Goal: Task Accomplishment & Management: Use online tool/utility

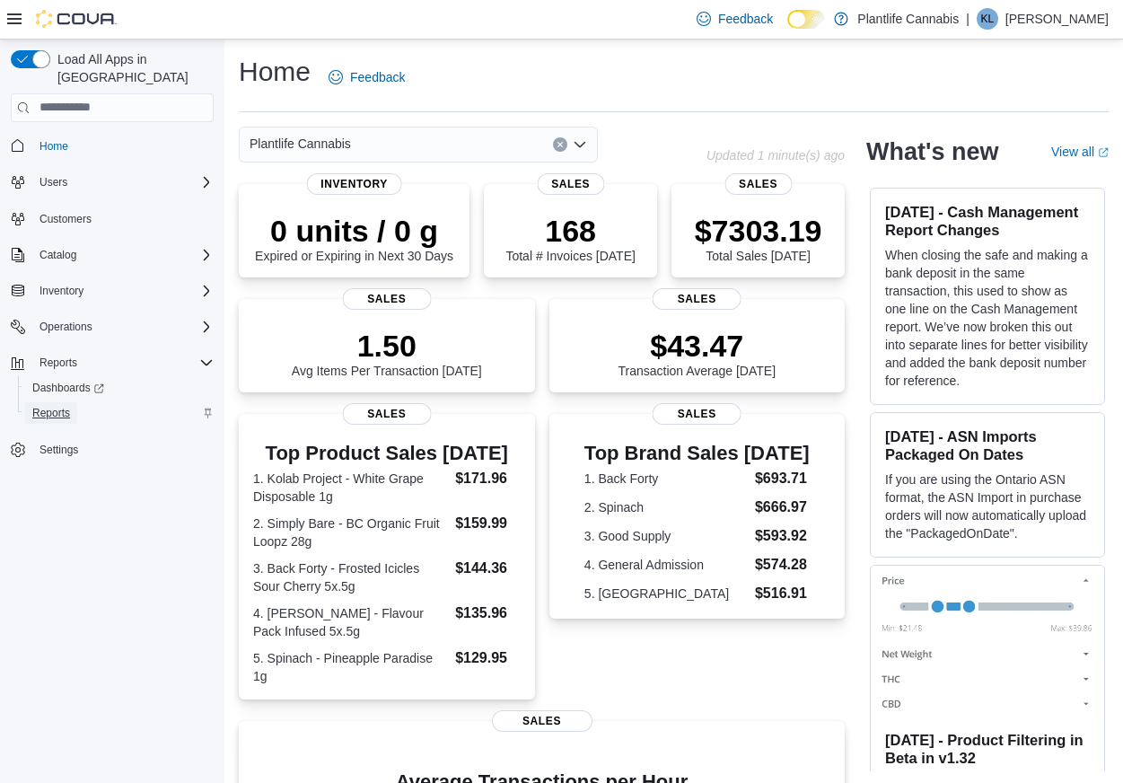
click at [54, 406] on span "Reports" at bounding box center [51, 413] width 38 height 14
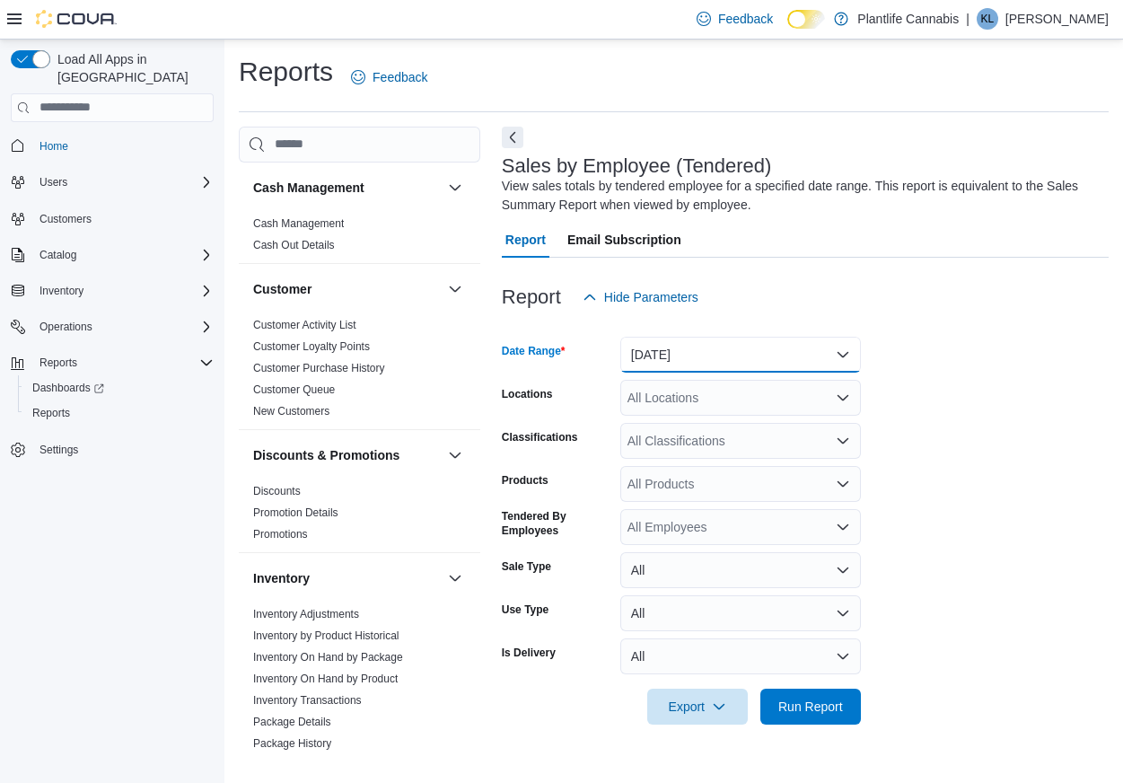
click at [664, 350] on button "[DATE]" at bounding box center [740, 355] width 241 height 36
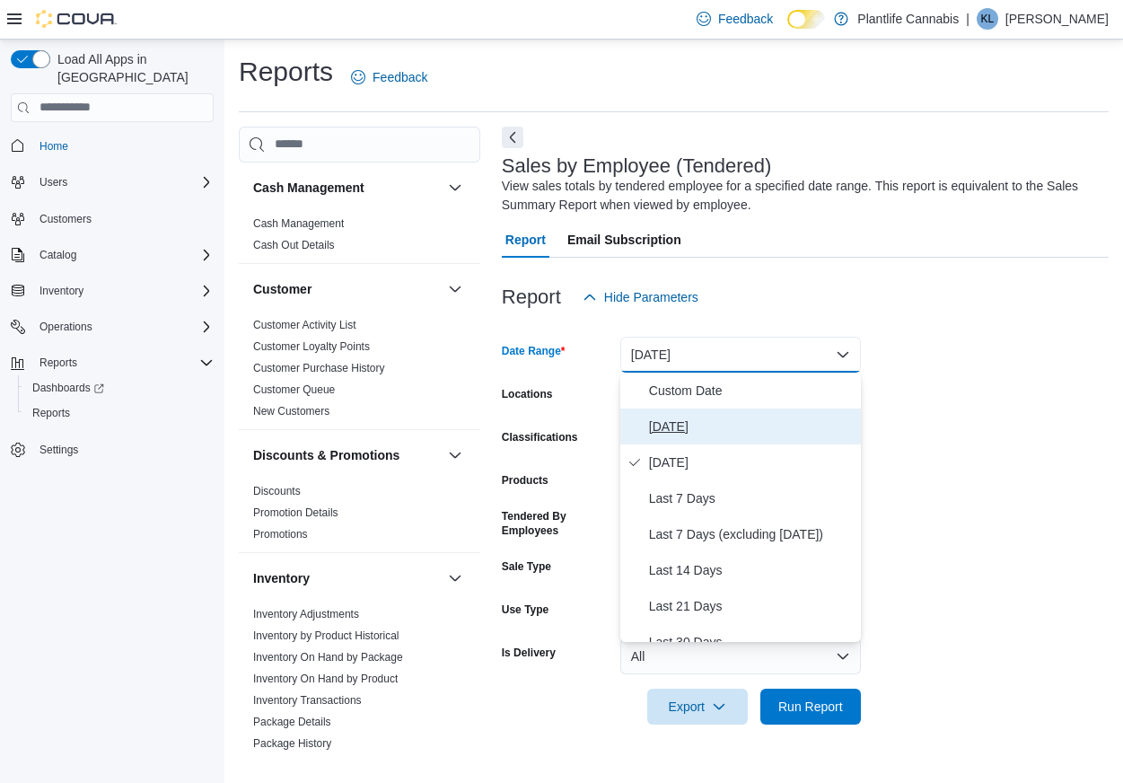
click at [667, 418] on span "[DATE]" at bounding box center [751, 427] width 205 height 22
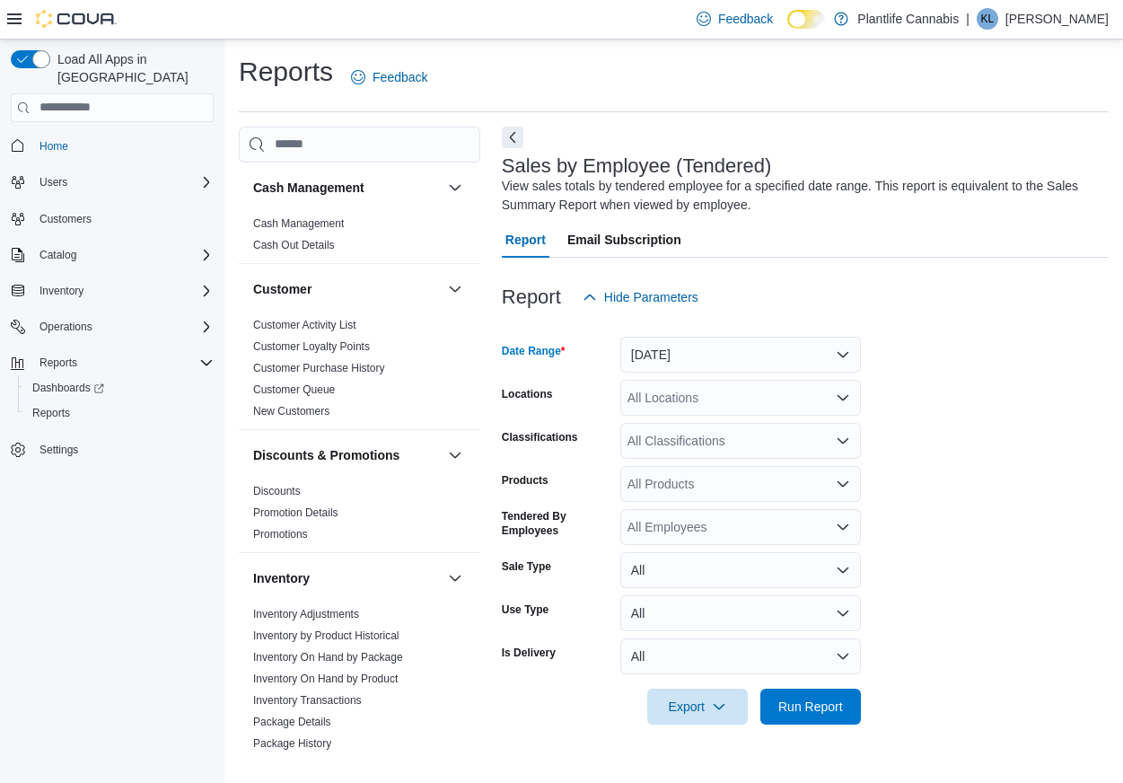
click at [670, 400] on div "All Locations" at bounding box center [740, 398] width 241 height 36
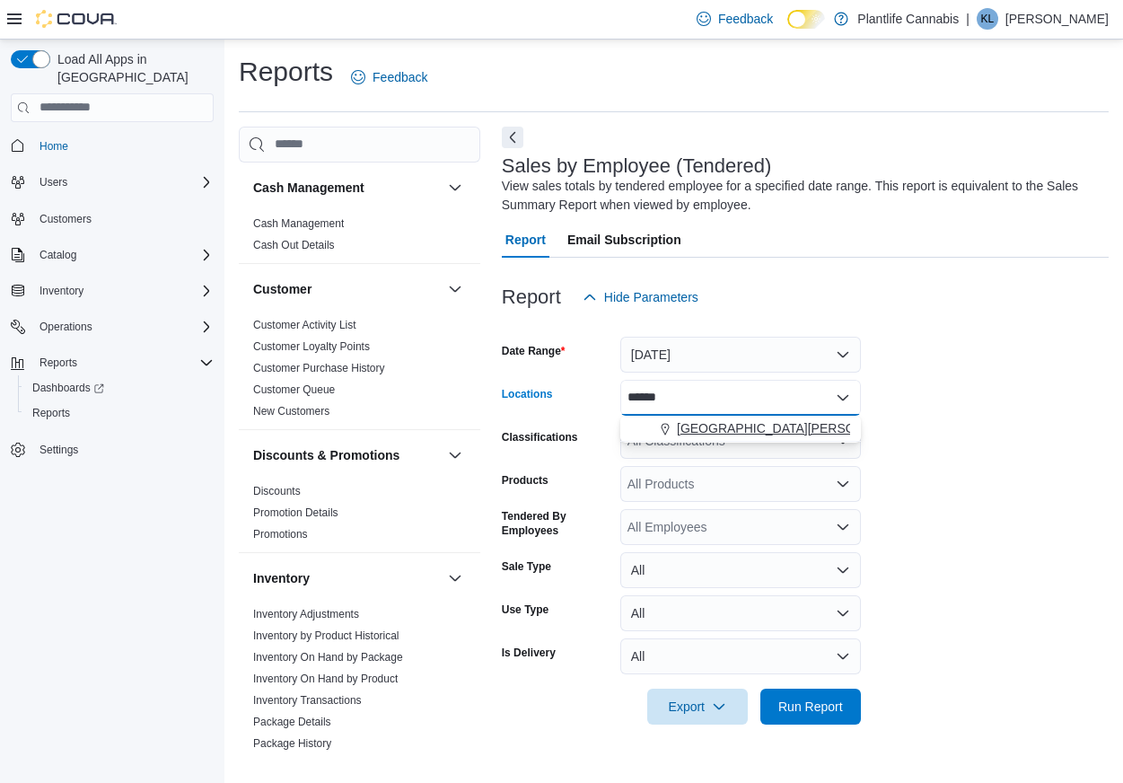
type input "******"
click at [721, 434] on span "[GEOGRAPHIC_DATA][PERSON_NAME][GEOGRAPHIC_DATA]" at bounding box center [859, 428] width 365 height 18
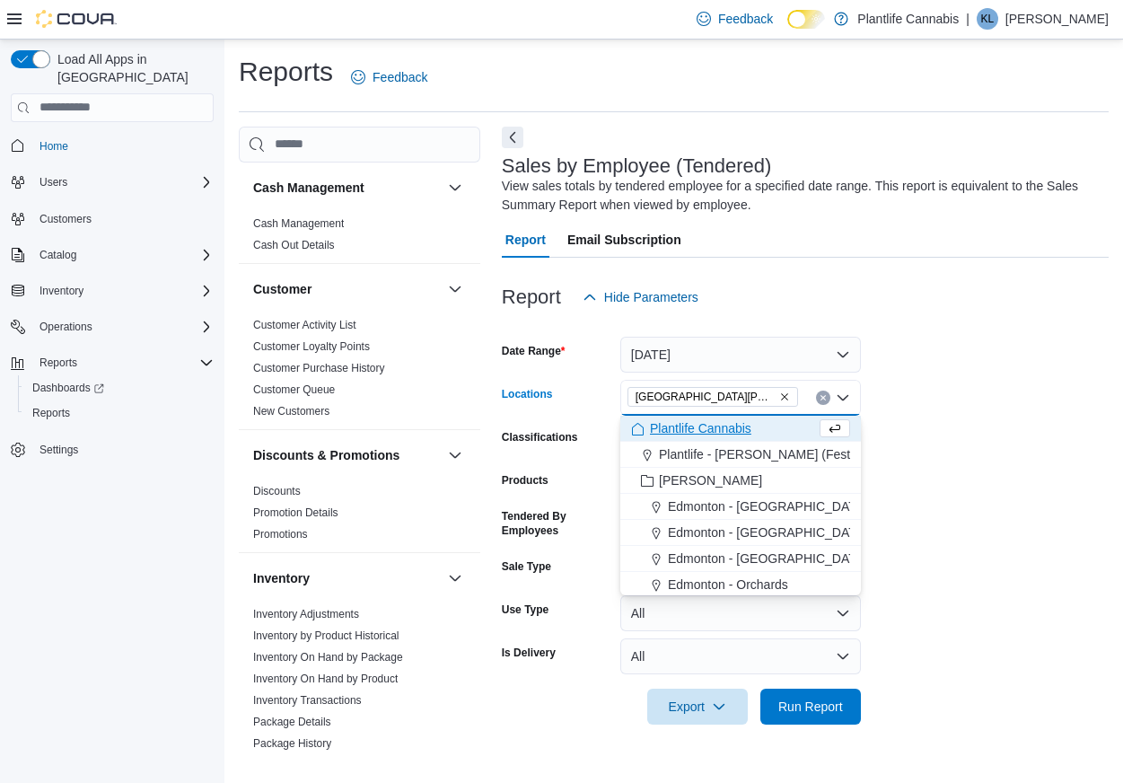
click at [926, 446] on form "Date Range Today Locations Fort McMurray - Stoney Creek Combo box. Selected. Fo…" at bounding box center [805, 519] width 607 height 409
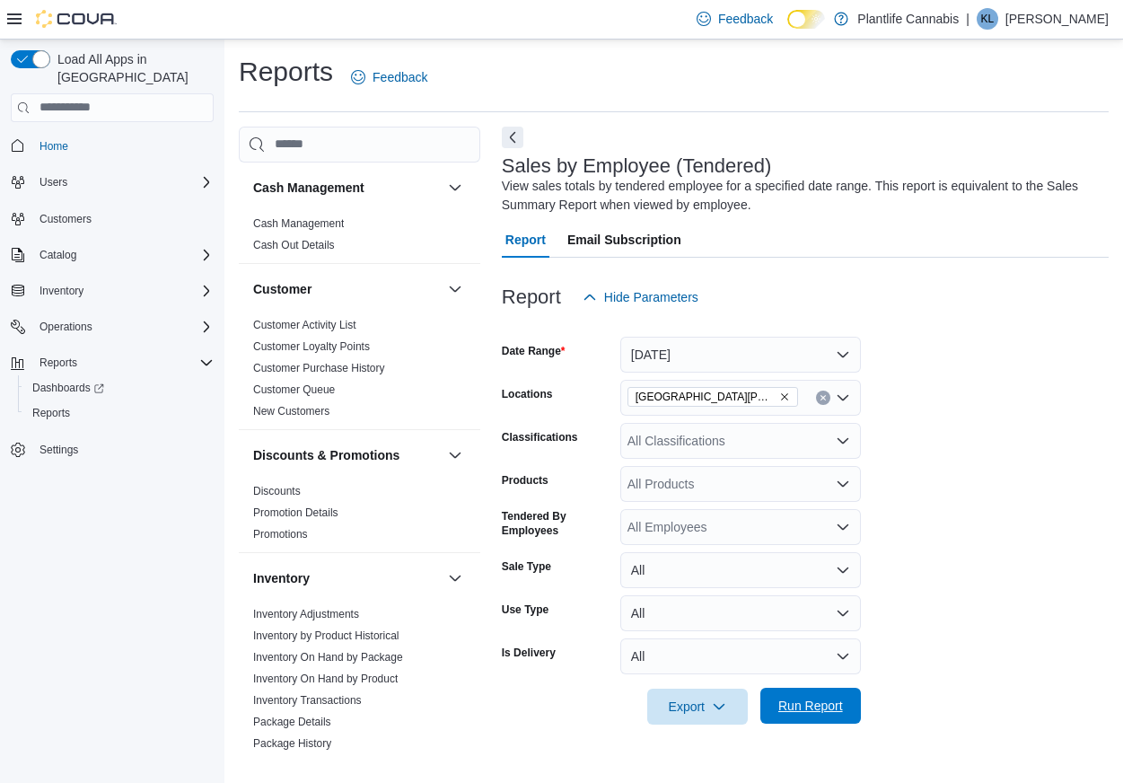
click at [804, 714] on span "Run Report" at bounding box center [810, 705] width 79 height 36
click at [647, 439] on div "All Classifications" at bounding box center [740, 441] width 241 height 36
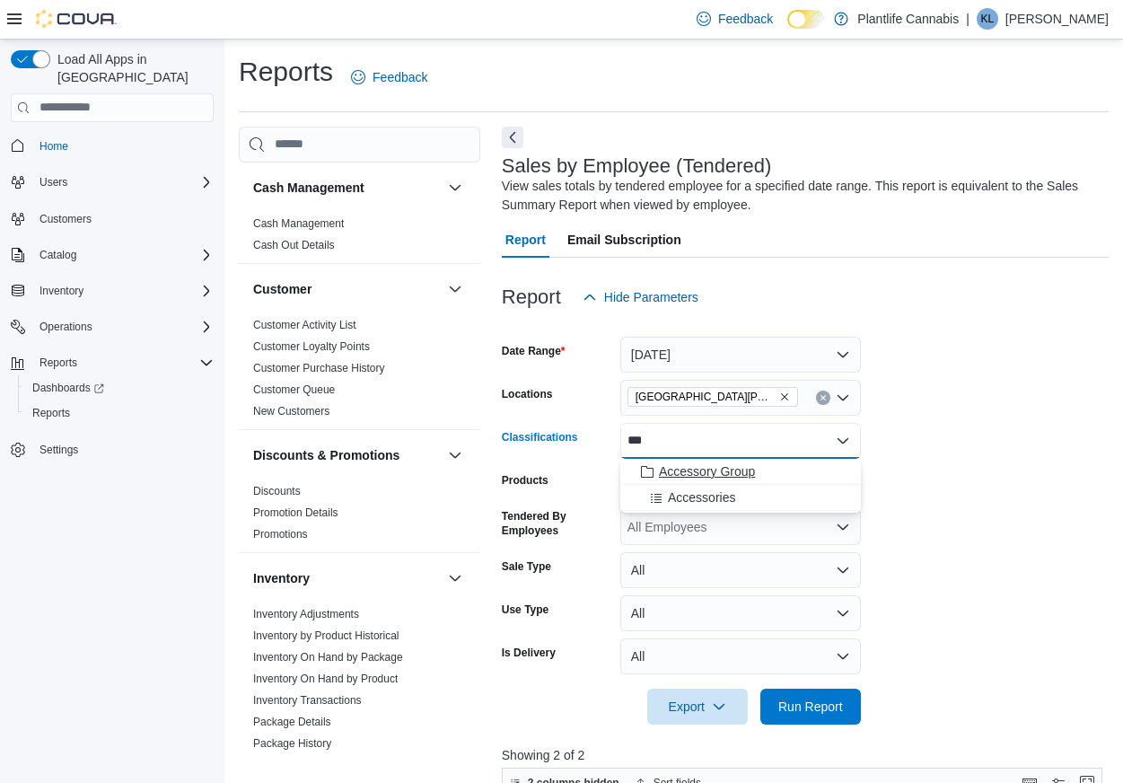
type input "***"
drag, startPoint x: 704, startPoint y: 462, endPoint x: 933, endPoint y: 488, distance: 231.2
click at [705, 462] on span "Accessory Group" at bounding box center [707, 471] width 96 height 18
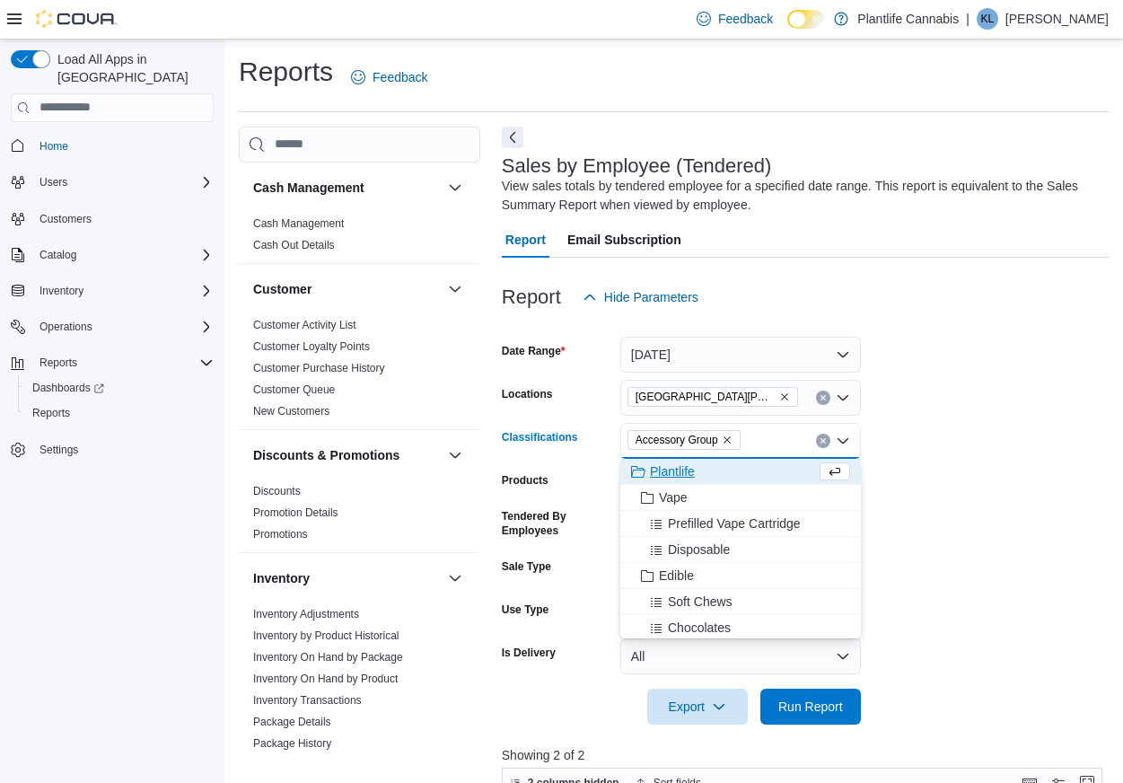
drag, startPoint x: 1037, startPoint y: 499, endPoint x: 915, endPoint y: 635, distance: 181.8
click at [1036, 500] on form "Date Range Today Locations Fort McMurray - Stoney Creek Classifications Accesso…" at bounding box center [805, 519] width 607 height 409
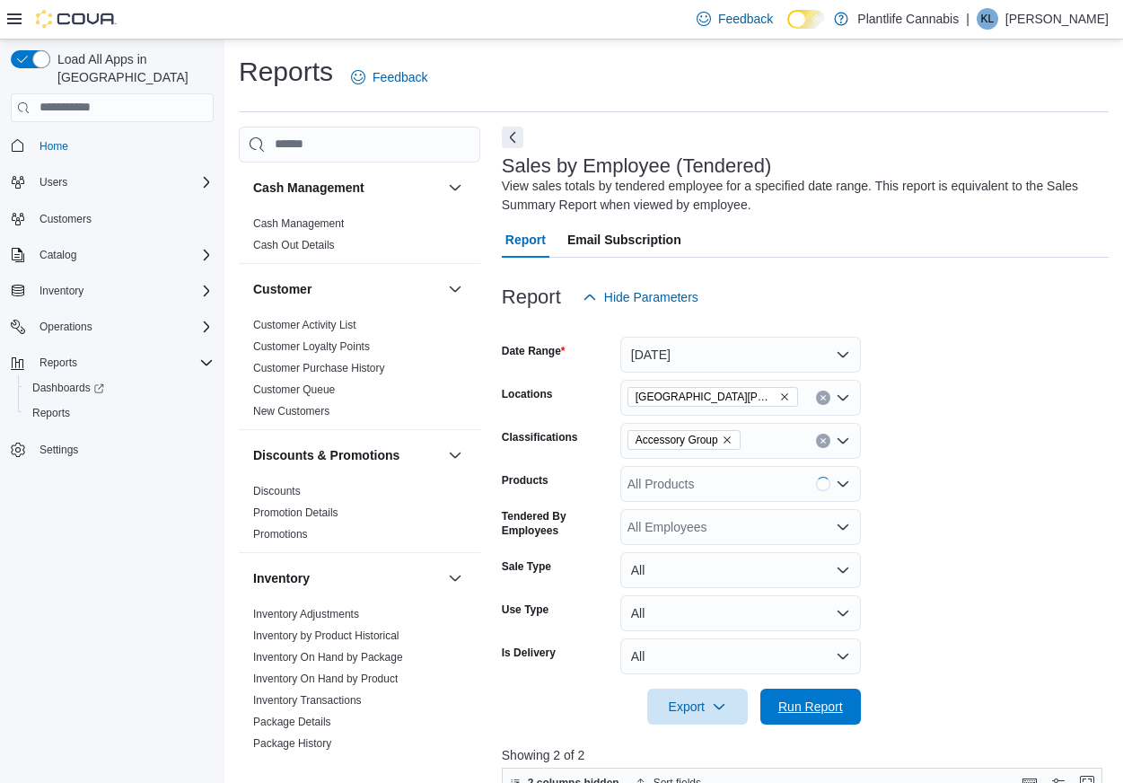
drag, startPoint x: 819, startPoint y: 697, endPoint x: 940, endPoint y: 546, distance: 193.6
click at [819, 697] on span "Run Report" at bounding box center [810, 706] width 65 height 18
drag, startPoint x: 734, startPoint y: 442, endPoint x: 920, endPoint y: 442, distance: 185.8
click at [732, 442] on icon "Remove Accessory Group from selection in this group" at bounding box center [727, 439] width 11 height 11
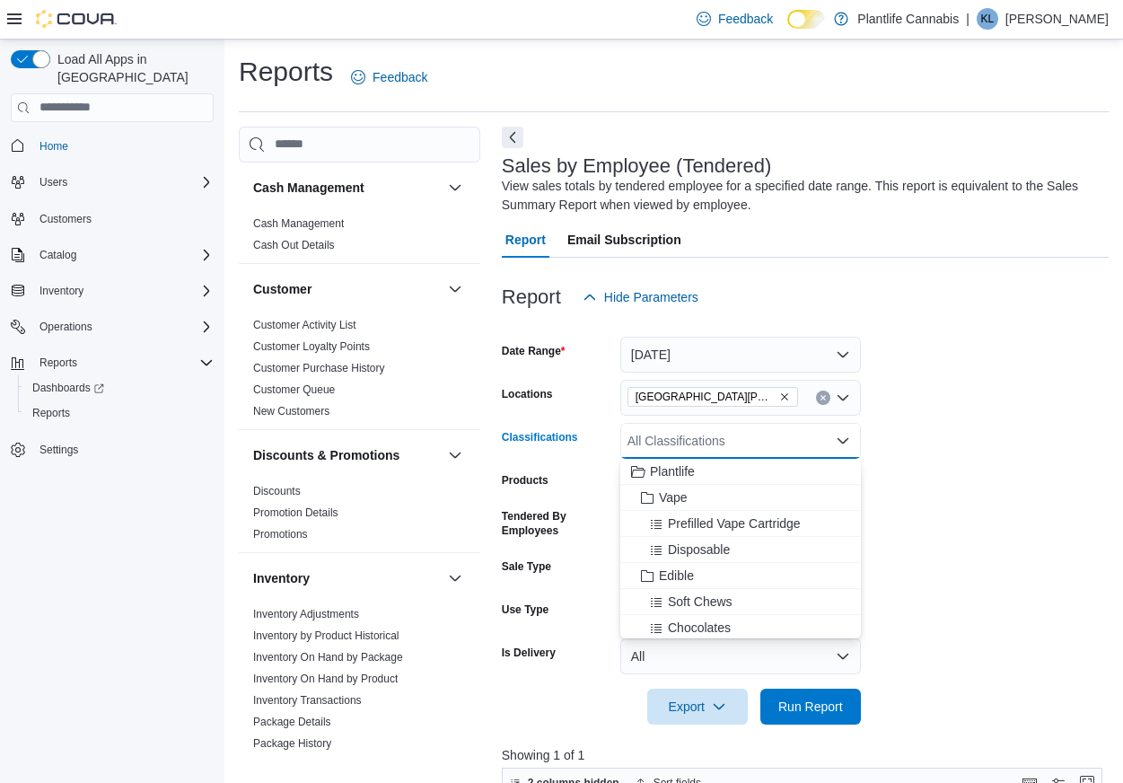
drag, startPoint x: 1042, startPoint y: 438, endPoint x: 894, endPoint y: 671, distance: 276.4
click at [1038, 443] on form "Date Range Today Locations Fort McMurray - Stoney Creek Classifications All Cla…" at bounding box center [805, 519] width 607 height 409
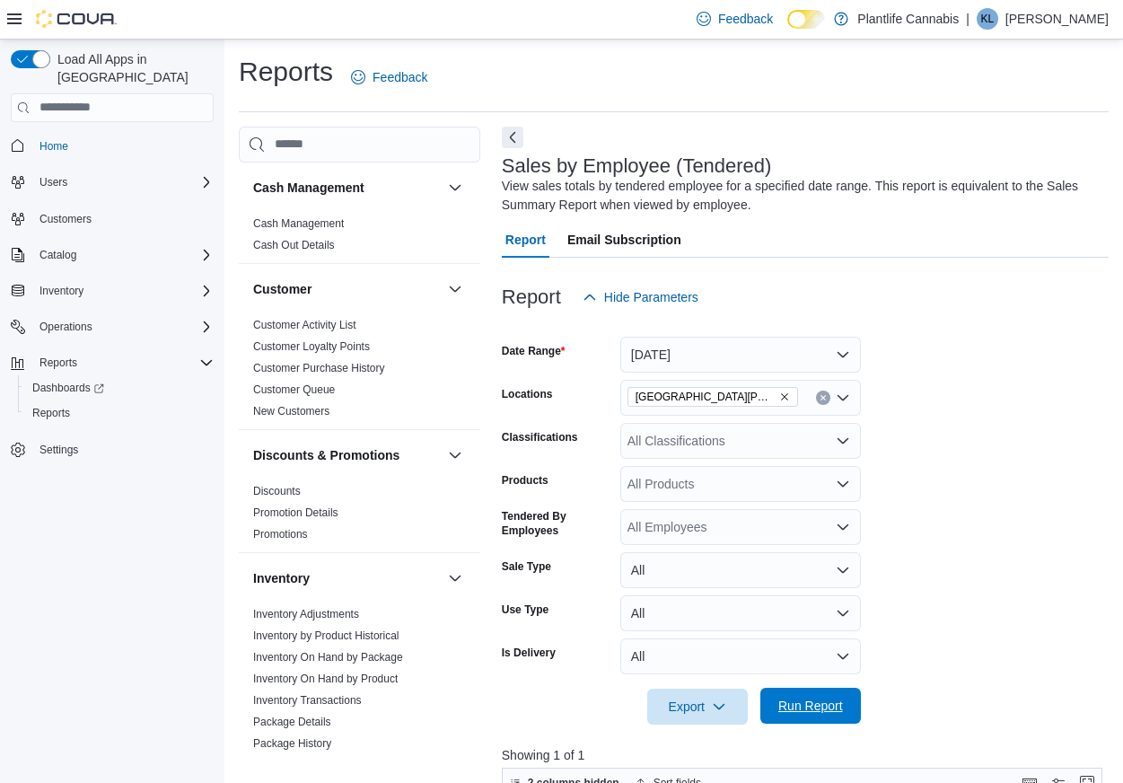
click at [824, 712] on span "Run Report" at bounding box center [810, 705] width 65 height 18
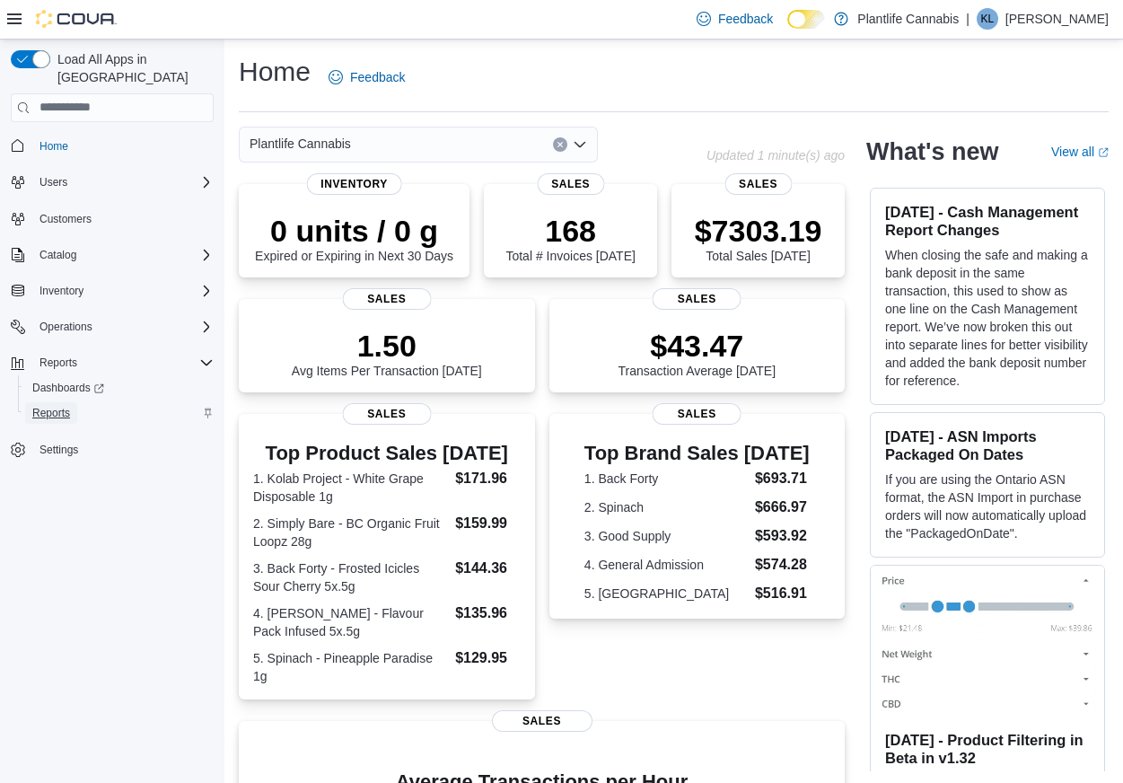
click at [59, 406] on span "Reports" at bounding box center [51, 413] width 38 height 14
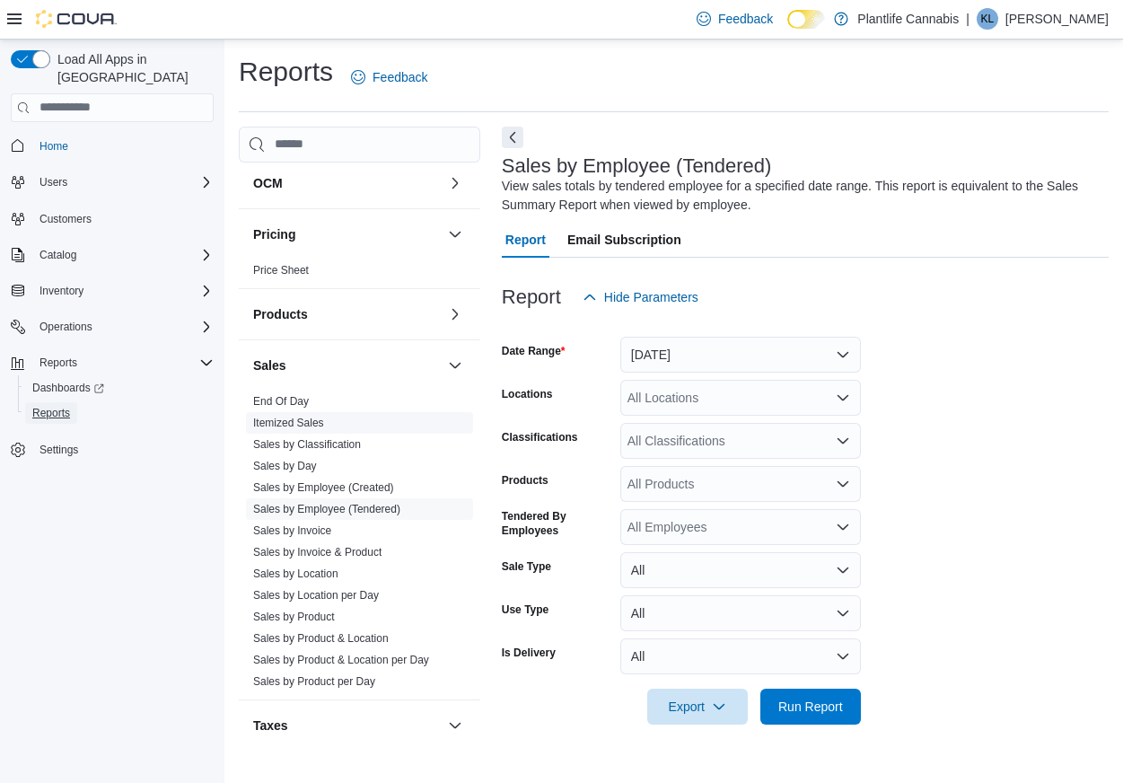
scroll to position [793, 0]
click at [301, 394] on link "End Of Day" at bounding box center [281, 400] width 56 height 13
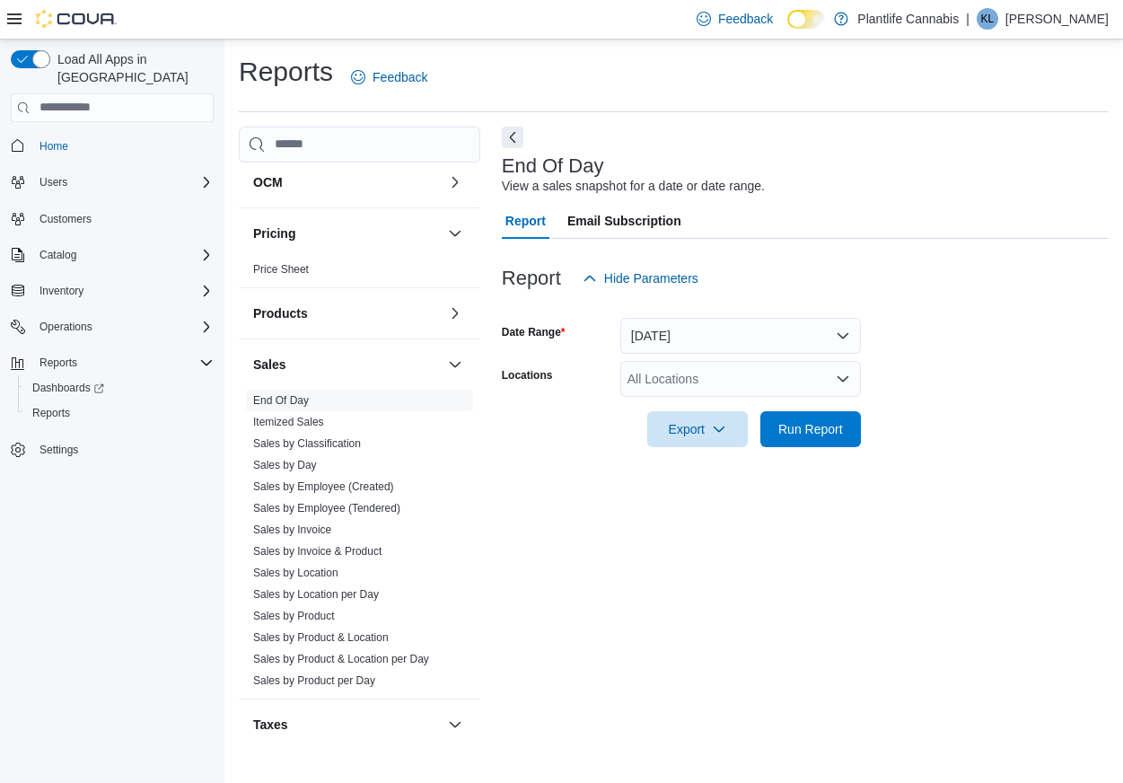
click at [664, 384] on div "All Locations" at bounding box center [740, 379] width 241 height 36
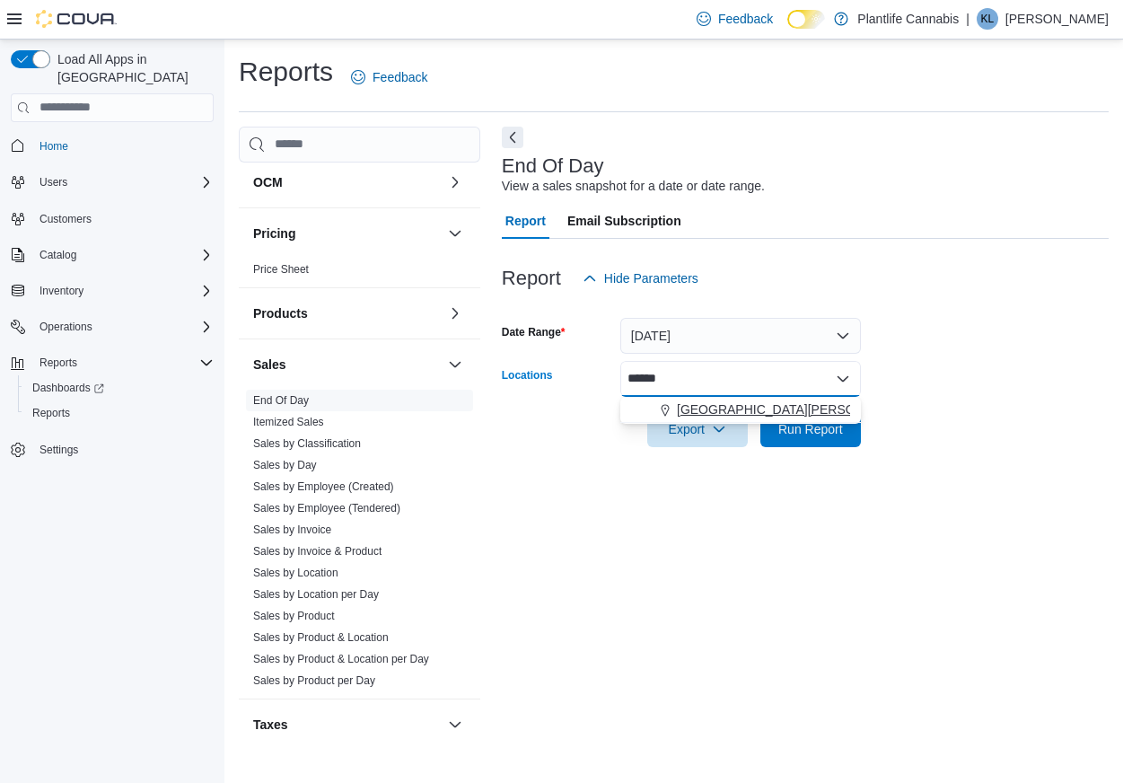
type input "******"
click at [752, 407] on span "[GEOGRAPHIC_DATA][PERSON_NAME][GEOGRAPHIC_DATA]" at bounding box center [859, 409] width 365 height 18
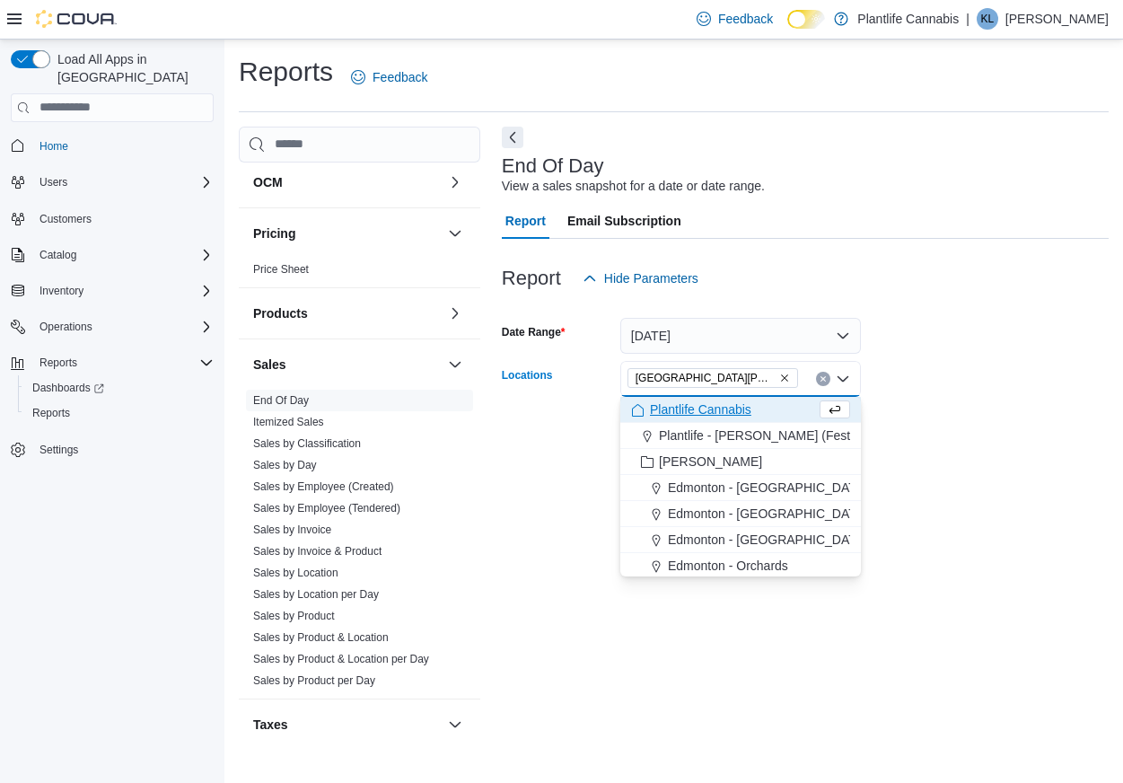
click at [924, 425] on form "Date Range [DATE] Locations [GEOGRAPHIC_DATA][PERSON_NAME][GEOGRAPHIC_DATA] Com…" at bounding box center [805, 371] width 607 height 151
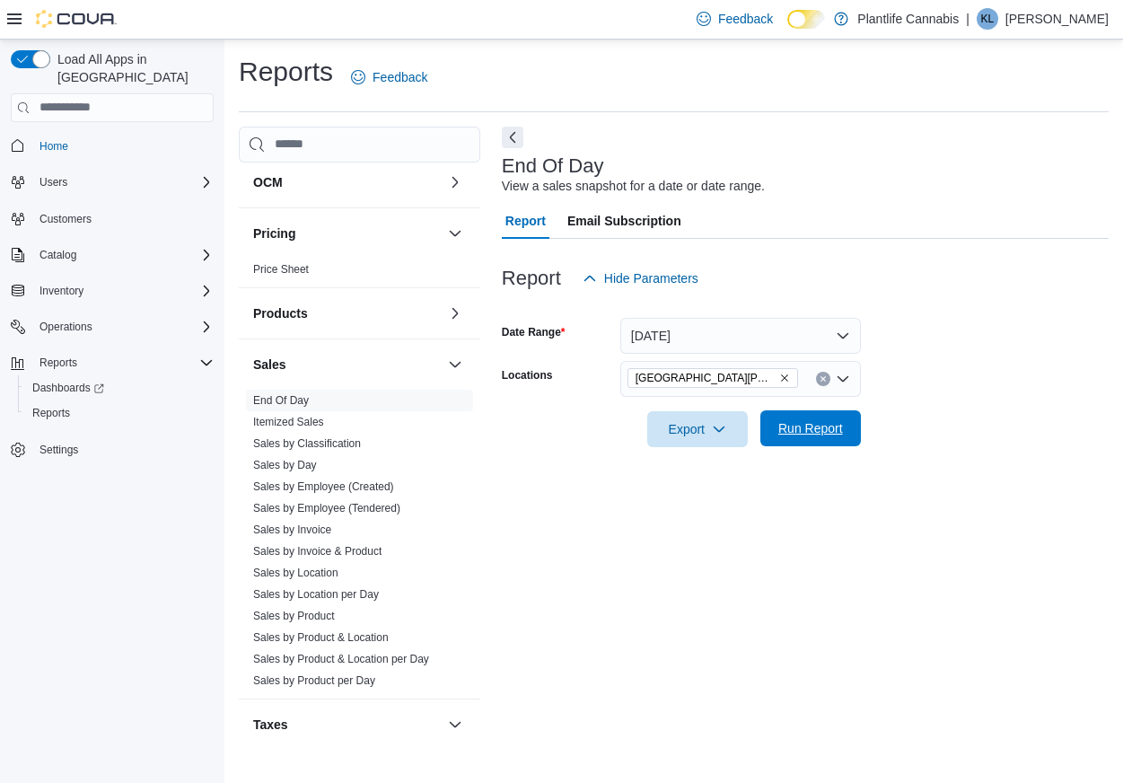
click at [856, 426] on button "Run Report" at bounding box center [810, 428] width 101 height 36
